Goal: Task Accomplishment & Management: Use online tool/utility

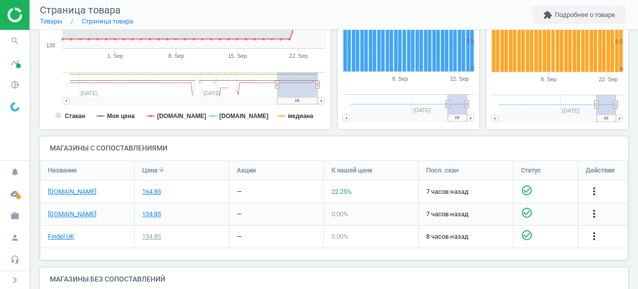
scroll to position [242, 0]
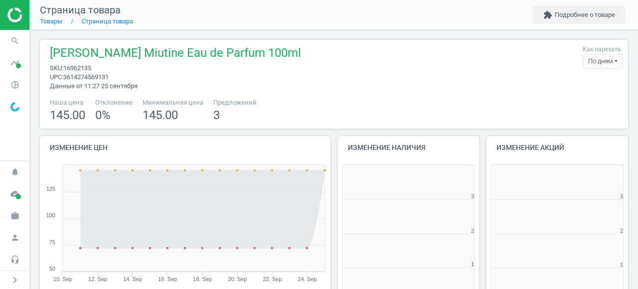
scroll to position [200, 142]
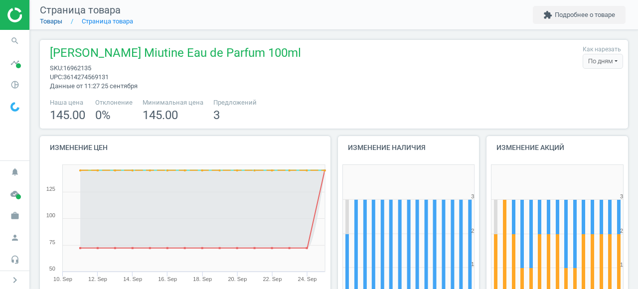
click at [55, 22] on link "Товары" at bounding box center [51, 20] width 22 height 7
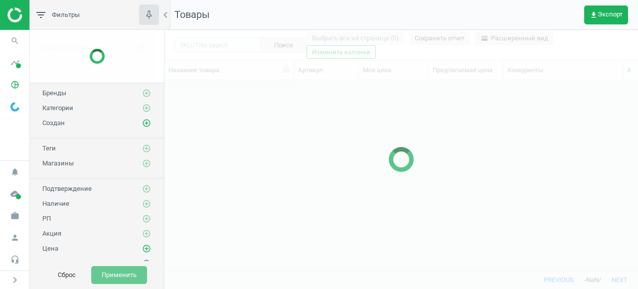
scroll to position [190, 473]
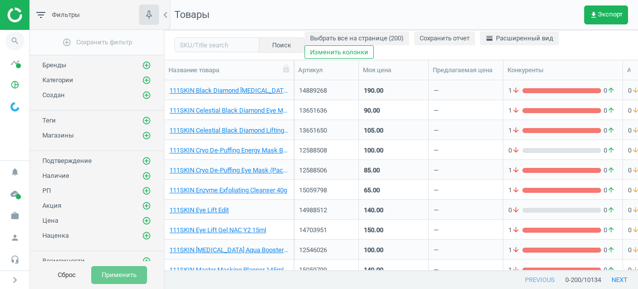
click at [8, 44] on icon "search" at bounding box center [14, 40] width 19 height 19
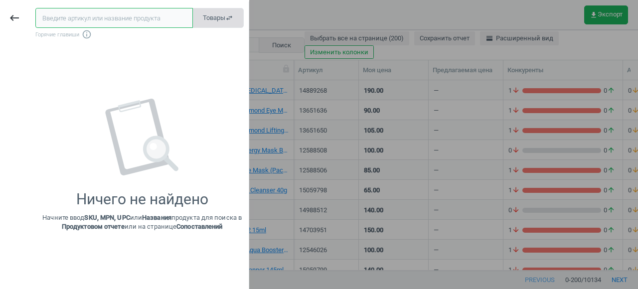
paste input "14843624"
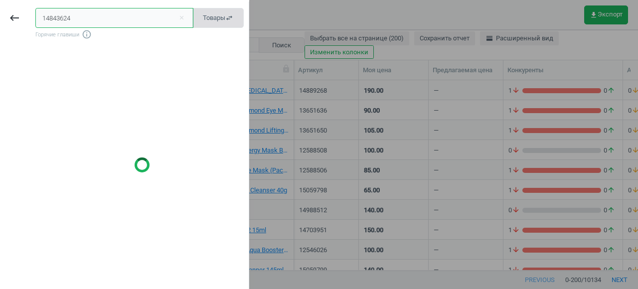
type input "14843624"
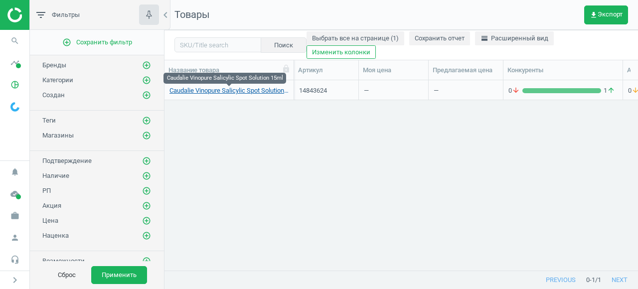
click at [213, 89] on link "Caudalie Vinopure Salicylic Spot Solution 15ml" at bounding box center [228, 90] width 119 height 9
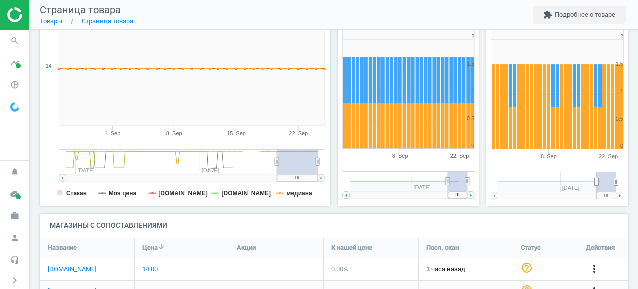
scroll to position [278, 0]
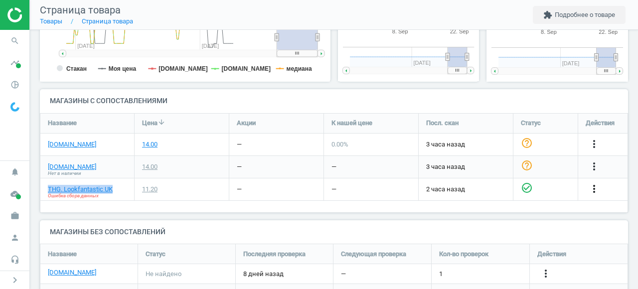
click at [592, 193] on icon "more_vert" at bounding box center [594, 189] width 12 height 12
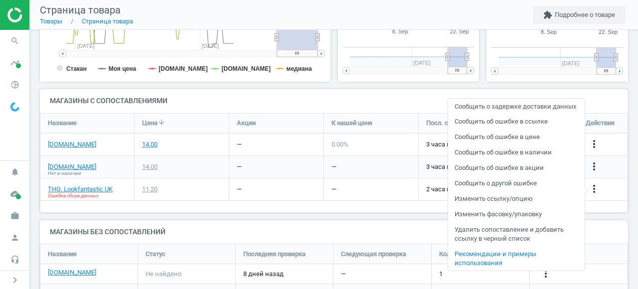
click at [516, 207] on link "Изменить ссылку/опцию" at bounding box center [516, 198] width 137 height 15
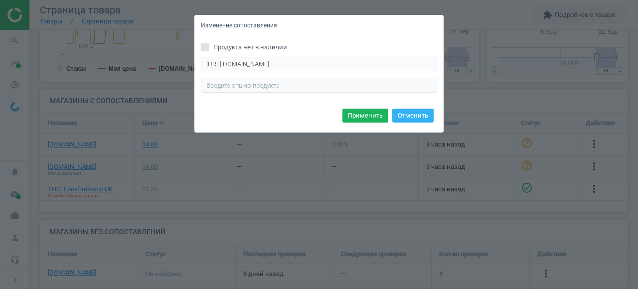
click at [472, 41] on div "Изменение сопоставления Продукта нет в наличии http://www.lookfantastic.com/p/c…" at bounding box center [319, 144] width 638 height 289
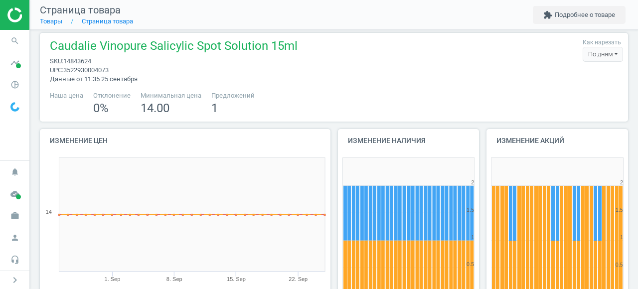
scroll to position [0, 0]
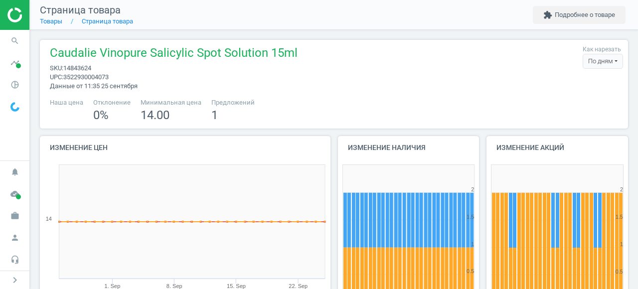
click at [270, 69] on span "sku : 14843624" at bounding box center [174, 68] width 248 height 9
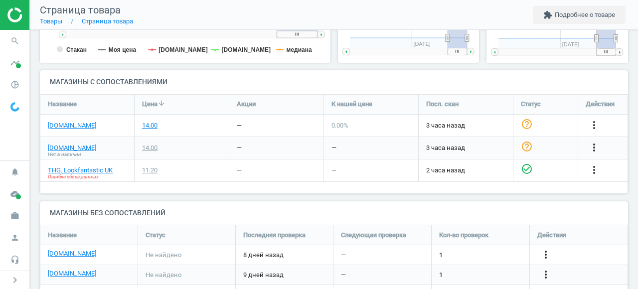
scroll to position [317, 0]
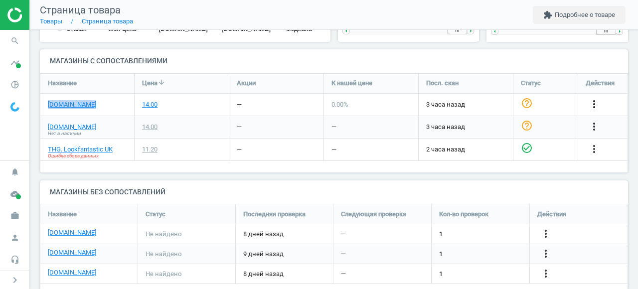
click at [591, 105] on icon "more_vert" at bounding box center [594, 104] width 12 height 12
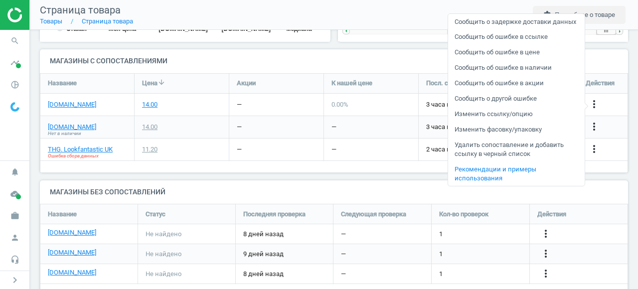
click at [508, 122] on link "Изменить ссылку/опцию" at bounding box center [516, 114] width 137 height 15
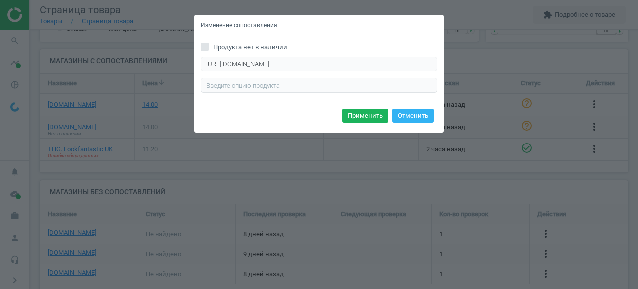
click at [507, 67] on div "Изменение сопоставления Продукта нет в наличии https://www.sephora.co.uk/p/caud…" at bounding box center [319, 144] width 638 height 289
